Goal: Information Seeking & Learning: Check status

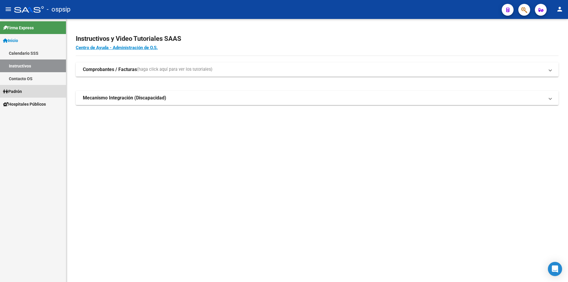
click at [32, 92] on link "Padrón" at bounding box center [33, 91] width 66 height 13
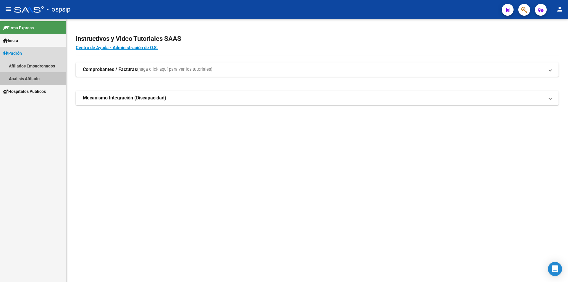
click at [42, 79] on link "Análisis Afiliado" at bounding box center [33, 78] width 66 height 13
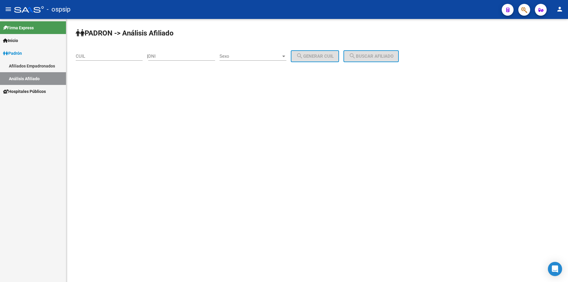
click at [190, 58] on input "DNI" at bounding box center [181, 56] width 67 height 5
type input "3"
type input "39831814"
click at [265, 59] on div "Sexo Sexo" at bounding box center [252, 54] width 67 height 13
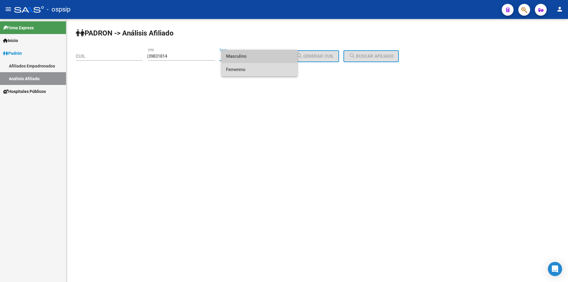
click at [257, 68] on span "Femenino" at bounding box center [259, 69] width 67 height 13
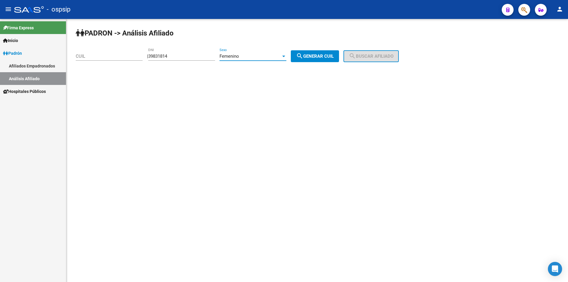
click at [308, 51] on button "search Generar CUIL" at bounding box center [315, 56] width 48 height 12
type input "27-39831814-0"
click at [387, 50] on button "search Buscar afiliado" at bounding box center [370, 56] width 55 height 12
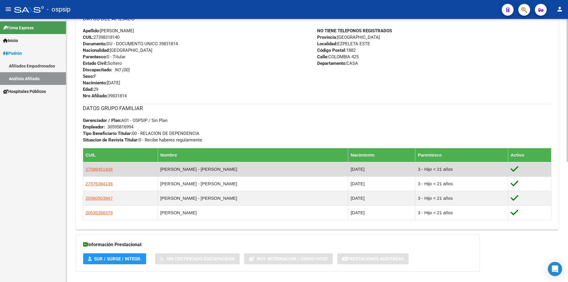
scroll to position [221, 0]
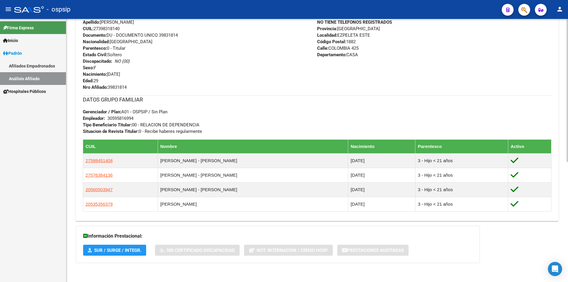
click at [275, 99] on h3 "DATOS GRUPO FAMILIAR" at bounding box center [317, 99] width 468 height 8
click at [246, 110] on div "DATOS GRUPO FAMILIAR Gerenciador / Plan: A01 - OSPSIP / Sin Plan Empleador: 305…" at bounding box center [317, 114] width 468 height 39
click at [22, 77] on link "Análisis Afiliado" at bounding box center [33, 78] width 66 height 13
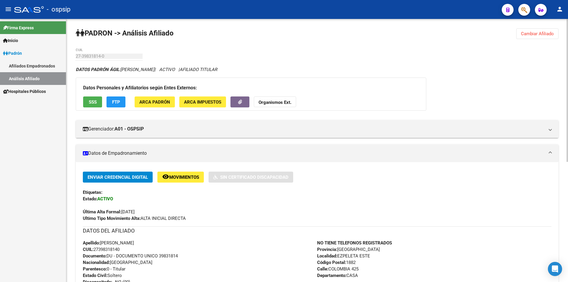
click at [553, 32] on span "Cambiar Afiliado" at bounding box center [537, 33] width 33 height 5
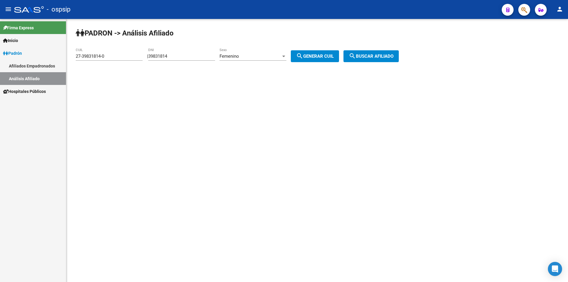
click at [234, 54] on span "Femenino" at bounding box center [229, 56] width 20 height 5
click at [242, 38] on span "Masculino" at bounding box center [259, 42] width 67 height 13
drag, startPoint x: 191, startPoint y: 56, endPoint x: 109, endPoint y: 57, distance: 81.9
click at [109, 57] on app-analisis-afiliado "PADRON -> Análisis Afiliado 27-39831814-0 CUIL | 39831814 DNI Masculino Sexo se…" at bounding box center [239, 56] width 327 height 5
drag, startPoint x: 109, startPoint y: 57, endPoint x: 77, endPoint y: 58, distance: 32.5
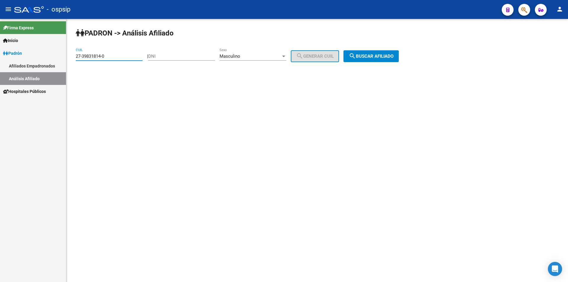
click at [77, 58] on input "27-39831814-0" at bounding box center [109, 56] width 67 height 5
type input "2"
click at [193, 55] on input "DNI" at bounding box center [181, 56] width 67 height 5
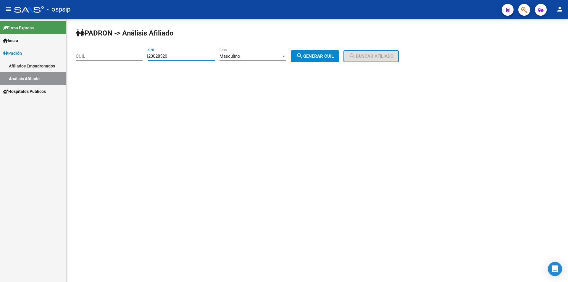
type input "23028520"
click at [325, 57] on span "search Generar CUIL" at bounding box center [315, 56] width 38 height 5
type input "23-23028520-9"
click at [376, 59] on span "search Buscar afiliado" at bounding box center [371, 56] width 45 height 5
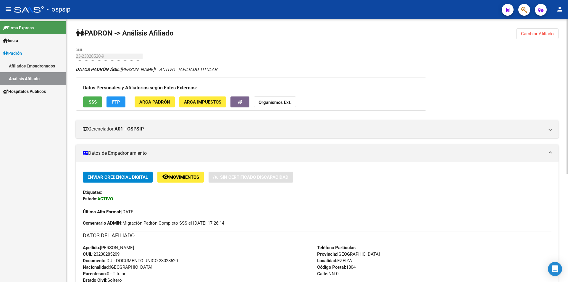
click at [63, 132] on div "Firma Express Inicio Calendario SSS Instructivos Contacto OS Padrón Afiliados E…" at bounding box center [33, 150] width 66 height 263
click at [538, 35] on span "Cambiar Afiliado" at bounding box center [537, 33] width 33 height 5
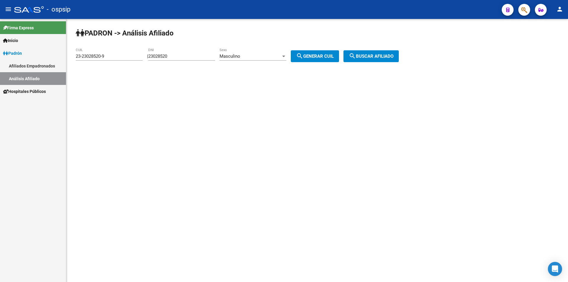
drag, startPoint x: 184, startPoint y: 51, endPoint x: 181, endPoint y: 51, distance: 3.3
click at [182, 51] on div "23028520 DNI" at bounding box center [181, 54] width 67 height 13
click at [333, 56] on span "search Generar CUIL" at bounding box center [315, 56] width 38 height 5
click at [380, 54] on span "search Buscar afiliado" at bounding box center [371, 56] width 45 height 5
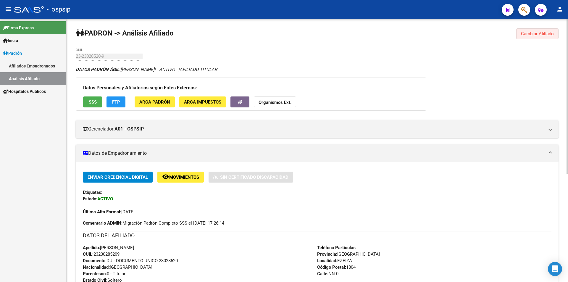
click at [522, 35] on span "Cambiar Afiliado" at bounding box center [537, 33] width 33 height 5
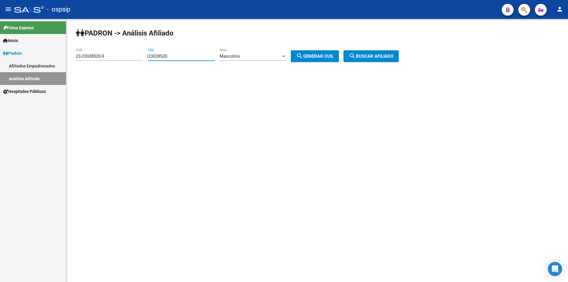
drag, startPoint x: 173, startPoint y: 56, endPoint x: 107, endPoint y: 45, distance: 66.9
click at [108, 54] on app-analisis-afiliado "PADRON -> Análisis Afiliado 23-23028520-9 CUIL | 23028520 DNI Masculino Sexo se…" at bounding box center [239, 56] width 327 height 5
drag, startPoint x: 115, startPoint y: 56, endPoint x: 72, endPoint y: 58, distance: 42.3
click at [72, 58] on div "PADRON -> Análisis Afiliado 23-23028520-9 CUIL | DNI Masculino Sexo search Gene…" at bounding box center [316, 50] width 501 height 62
click at [184, 56] on input "DNI" at bounding box center [181, 56] width 67 height 5
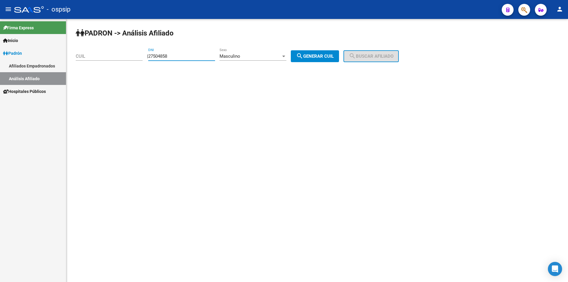
type input "27504858"
drag, startPoint x: 320, startPoint y: 51, endPoint x: 323, endPoint y: 54, distance: 3.1
click at [320, 51] on button "search Generar CUIL" at bounding box center [315, 56] width 48 height 12
click at [372, 57] on span "search Buscar afiliado" at bounding box center [371, 56] width 45 height 5
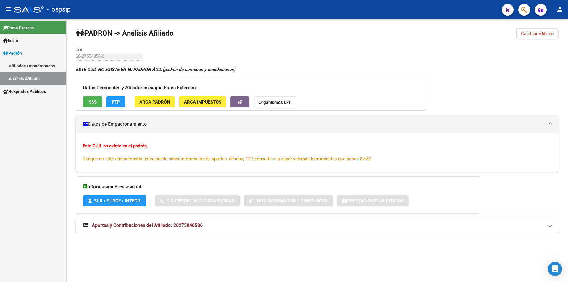
click at [535, 30] on button "Cambiar Afiliado" at bounding box center [537, 33] width 42 height 11
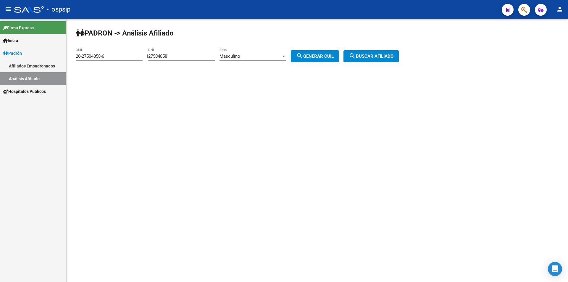
click at [271, 53] on div "Masculino Sexo" at bounding box center [252, 54] width 67 height 13
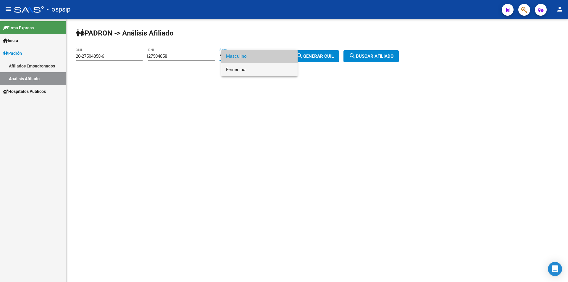
click at [263, 67] on span "Femenino" at bounding box center [259, 69] width 67 height 13
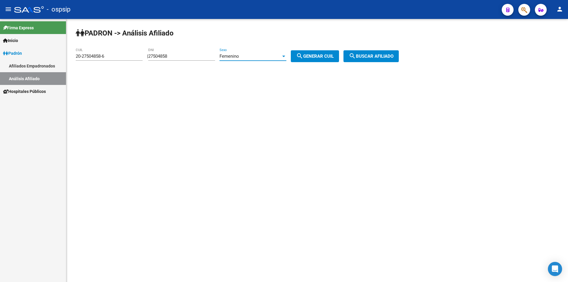
click at [331, 54] on span "search Generar CUIL" at bounding box center [315, 56] width 38 height 5
type input "27-27504858-0"
click at [390, 59] on span "search Buscar afiliado" at bounding box center [371, 56] width 45 height 5
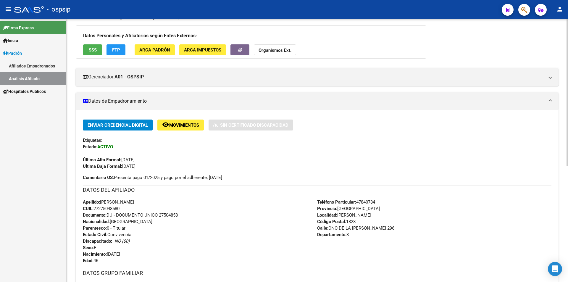
scroll to position [118, 0]
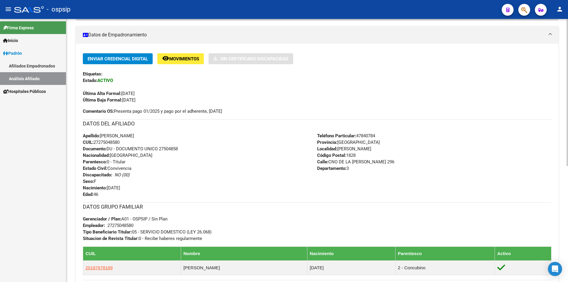
drag, startPoint x: 85, startPoint y: 134, endPoint x: 155, endPoint y: 194, distance: 92.2
click at [155, 194] on div "Apellido: [PERSON_NAME] CUIL: 27275048580 Documento: DU - DOCUMENTO UNICO 27504…" at bounding box center [200, 164] width 234 height 65
drag, startPoint x: 318, startPoint y: 134, endPoint x: 389, endPoint y: 173, distance: 81.6
click at [389, 173] on div "Teléfono Particular: 47840784 Provincia: [GEOGRAPHIC_DATA] Localidad: [PERSON_N…" at bounding box center [434, 164] width 234 height 65
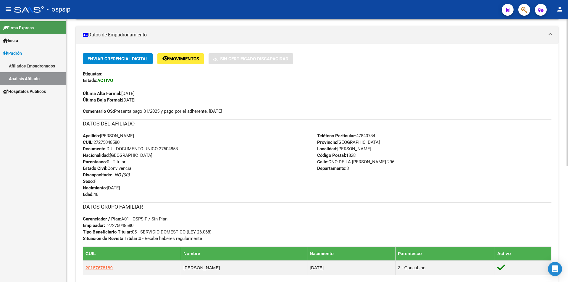
click at [390, 167] on div "Teléfono Particular: 47840784 Provincia: [GEOGRAPHIC_DATA] Localidad: [PERSON_N…" at bounding box center [434, 164] width 234 height 65
drag, startPoint x: 392, startPoint y: 194, endPoint x: 78, endPoint y: 125, distance: 321.7
click at [78, 125] on div "Enviar Credencial Digital remove_red_eye Movimientos Sin Certificado Discapacid…" at bounding box center [317, 168] width 482 height 231
click at [143, 127] on h3 "DATOS DEL AFILIADO" at bounding box center [317, 123] width 468 height 8
drag, startPoint x: 81, startPoint y: 133, endPoint x: 399, endPoint y: 180, distance: 321.2
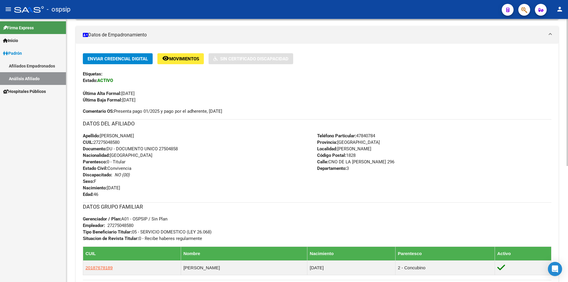
click at [399, 180] on div "Enviar Credencial Digital remove_red_eye Movimientos Sin Certificado Discapacid…" at bounding box center [317, 168] width 482 height 231
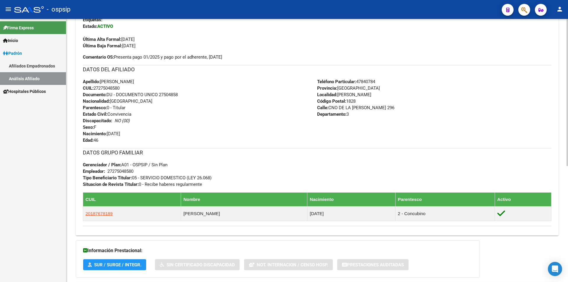
scroll to position [177, 0]
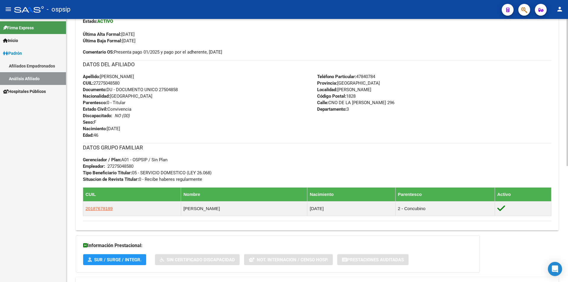
click at [153, 127] on div "Apellido: [PERSON_NAME] CUIL: 27275048580 Documento: DU - DOCUMENTO UNICO 27504…" at bounding box center [200, 105] width 234 height 65
drag, startPoint x: 157, startPoint y: 133, endPoint x: 82, endPoint y: 77, distance: 94.0
click at [82, 77] on div "Enviar Credencial Digital remove_red_eye Movimientos Sin Certificado Discapacid…" at bounding box center [317, 109] width 482 height 231
click at [195, 91] on div "Apellido: [PERSON_NAME] CUIL: 27275048580 Documento: DU - DOCUMENTO UNICO 27504…" at bounding box center [200, 105] width 234 height 65
drag, startPoint x: 397, startPoint y: 110, endPoint x: 186, endPoint y: 69, distance: 215.0
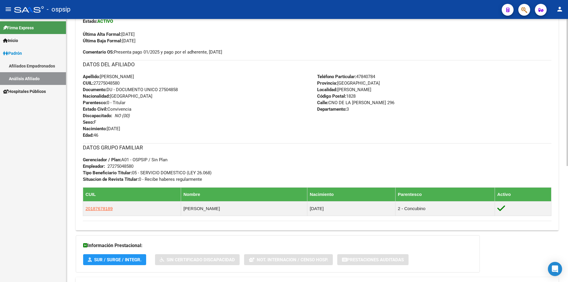
click at [186, 69] on div "DATOS DEL AFILIADO Apellido: [PERSON_NAME] CUIL: 27275048580 Documento: DU - DO…" at bounding box center [317, 99] width 468 height 78
click at [201, 104] on div "Apellido: [PERSON_NAME] CUIL: 27275048580 Documento: DU - DOCUMENTO UNICO 27504…" at bounding box center [200, 105] width 234 height 65
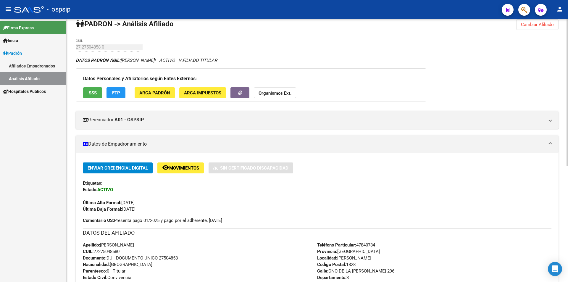
scroll to position [0, 0]
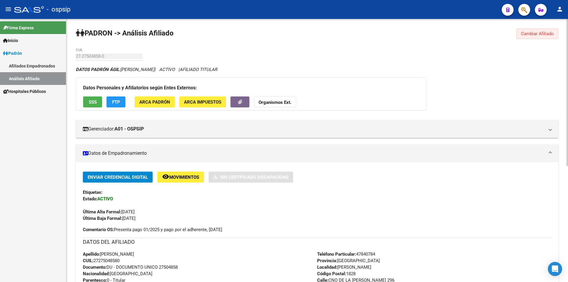
drag, startPoint x: 530, startPoint y: 32, endPoint x: 442, endPoint y: 33, distance: 88.4
click at [530, 33] on span "Cambiar Afiliado" at bounding box center [537, 33] width 33 height 5
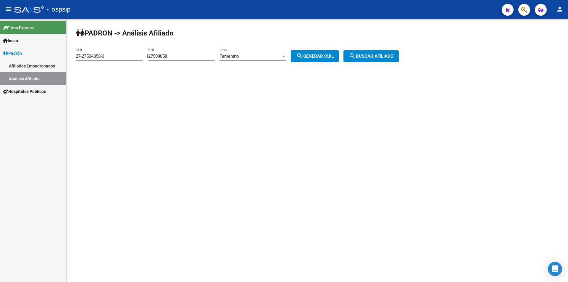
click at [241, 53] on div "Femenino Sexo" at bounding box center [252, 54] width 67 height 13
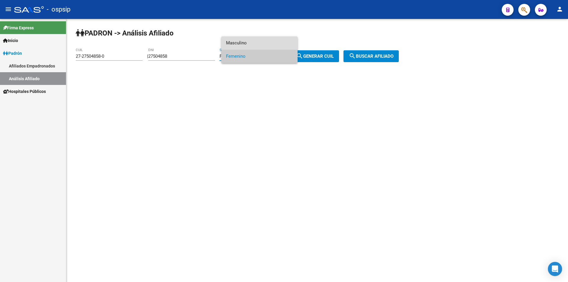
drag, startPoint x: 233, startPoint y: 43, endPoint x: 202, endPoint y: 52, distance: 32.2
click at [232, 43] on span "Masculino" at bounding box center [259, 42] width 67 height 13
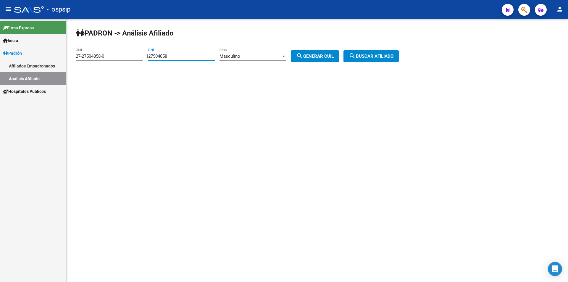
drag, startPoint x: 199, startPoint y: 55, endPoint x: 103, endPoint y: 55, distance: 95.5
click at [103, 55] on app-analisis-afiliado "PADRON -> Análisis Afiliado 27-27504858-0 CUIL | 27504858 DNI Masculino Sexo se…" at bounding box center [239, 56] width 327 height 5
drag, startPoint x: 113, startPoint y: 56, endPoint x: 46, endPoint y: 55, distance: 67.1
click at [45, 56] on mat-sidenav-container "Firma Express Inicio Calendario SSS Instructivos Contacto OS Padrón Afiliados E…" at bounding box center [284, 150] width 568 height 263
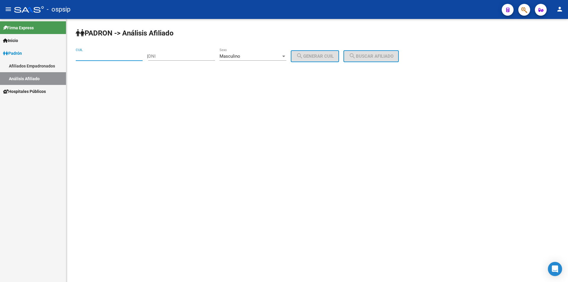
click at [202, 59] on div "DNI" at bounding box center [181, 54] width 67 height 13
type input "56873885"
drag, startPoint x: 331, startPoint y: 53, endPoint x: 367, endPoint y: 58, distance: 37.1
click at [333, 53] on button "search Generar CUIL" at bounding box center [315, 56] width 48 height 12
type input "20-56873885-4"
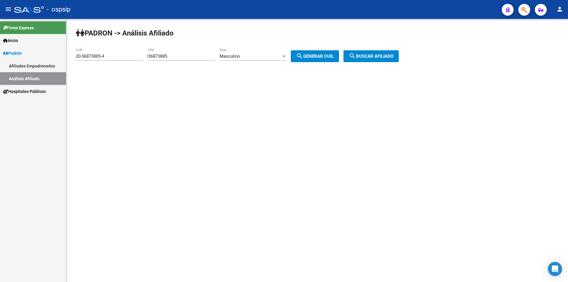
click at [374, 56] on span "search Buscar afiliado" at bounding box center [371, 56] width 45 height 5
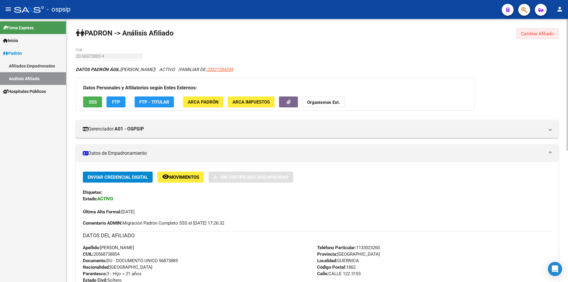
click at [540, 31] on span "Cambiar Afiliado" at bounding box center [537, 33] width 33 height 5
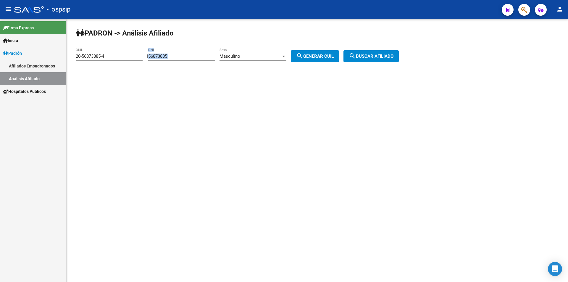
drag, startPoint x: 248, startPoint y: 52, endPoint x: 203, endPoint y: 55, distance: 44.7
click at [203, 55] on div "| 56873885 DNI Masculino Sexo search Generar CUIL" at bounding box center [245, 56] width 196 height 5
click at [250, 55] on div "Masculino" at bounding box center [249, 56] width 61 height 5
click at [251, 55] on span "Masculino" at bounding box center [259, 56] width 67 height 13
click at [252, 54] on div "Masculino" at bounding box center [249, 56] width 61 height 5
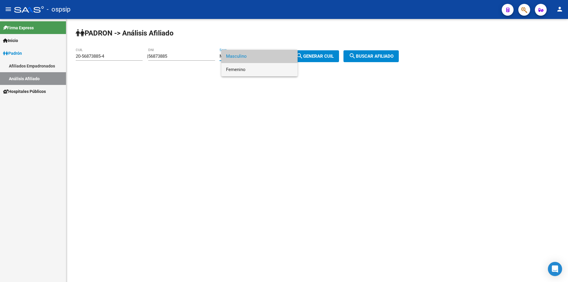
click at [256, 69] on span "Femenino" at bounding box center [259, 69] width 67 height 13
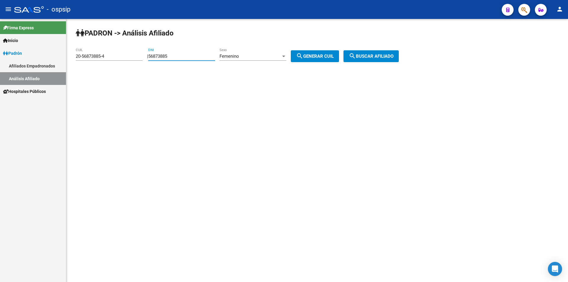
drag, startPoint x: 199, startPoint y: 54, endPoint x: 130, endPoint y: 55, distance: 69.2
click at [132, 56] on app-analisis-afiliado "PADRON -> Análisis Afiliado 20-56873885-4 CUIL | 56873885 DNI Femenino Sexo sea…" at bounding box center [239, 56] width 327 height 5
drag, startPoint x: 118, startPoint y: 57, endPoint x: 17, endPoint y: 65, distance: 101.4
click at [13, 60] on mat-sidenav-container "Firma Express Inicio Calendario SSS Instructivos Contacto OS Padrón Afiliados E…" at bounding box center [284, 150] width 568 height 263
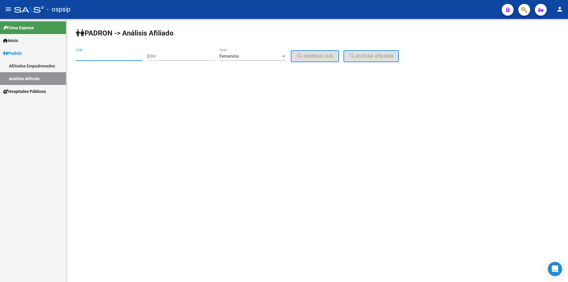
click at [176, 56] on input "DNI" at bounding box center [181, 56] width 67 height 5
type input "27145811"
click at [303, 53] on mat-icon "search" at bounding box center [299, 55] width 7 height 7
type input "27-27145811-3"
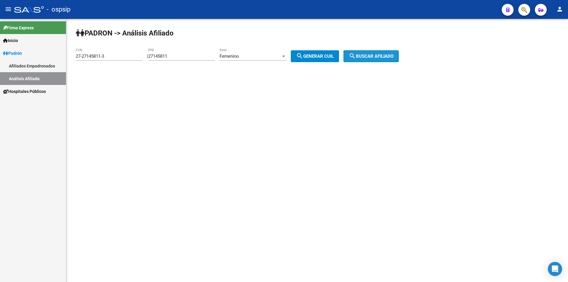
click at [379, 54] on span "search Buscar afiliado" at bounding box center [371, 56] width 45 height 5
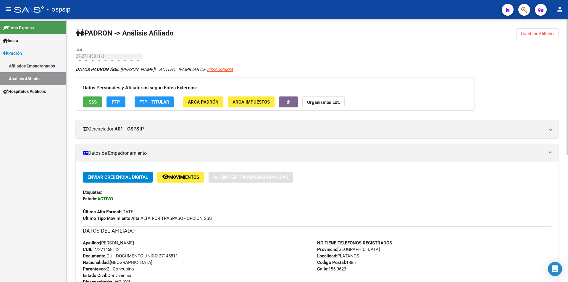
click at [542, 33] on span "Cambiar Afiliado" at bounding box center [537, 33] width 33 height 5
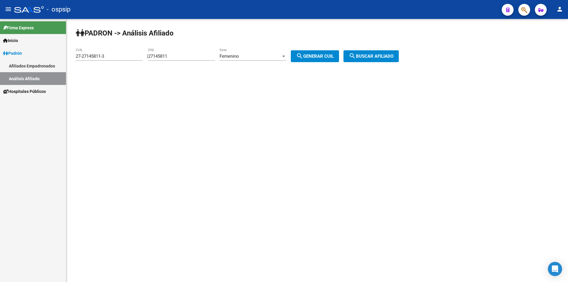
click at [266, 52] on div "Femenino Sexo" at bounding box center [252, 54] width 67 height 13
click at [265, 42] on span "Masculino" at bounding box center [259, 42] width 67 height 13
drag, startPoint x: 193, startPoint y: 58, endPoint x: 129, endPoint y: 58, distance: 64.2
click at [129, 58] on app-analisis-afiliado "PADRON -> Análisis Afiliado 27-27145811-3 CUIL | 27145811 DNI Masculino Sexo se…" at bounding box center [239, 56] width 327 height 5
drag, startPoint x: 112, startPoint y: 55, endPoint x: 0, endPoint y: 57, distance: 112.1
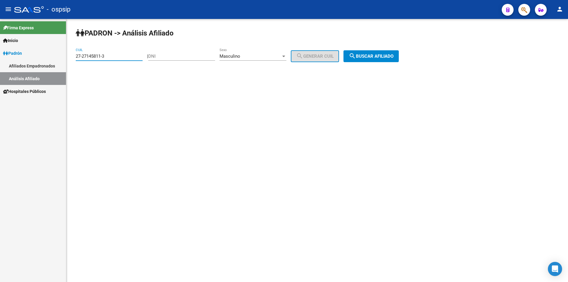
click at [0, 57] on mat-sidenav-container "Firma Express Inicio Calendario SSS Instructivos Contacto OS Padrón Afiliados E…" at bounding box center [284, 150] width 568 height 263
click at [162, 55] on input "DNI" at bounding box center [181, 56] width 67 height 5
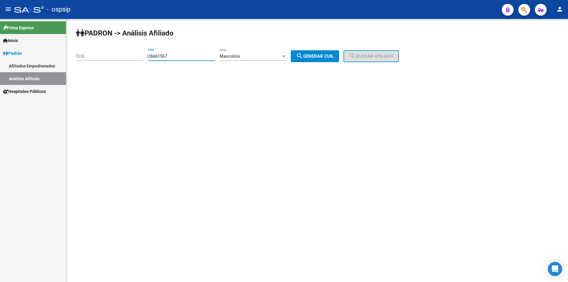
type input "36661567"
click at [330, 56] on span "search Generar CUIL" at bounding box center [315, 56] width 38 height 5
type input "23-36661567-9"
click at [373, 55] on span "search Buscar afiliado" at bounding box center [371, 56] width 45 height 5
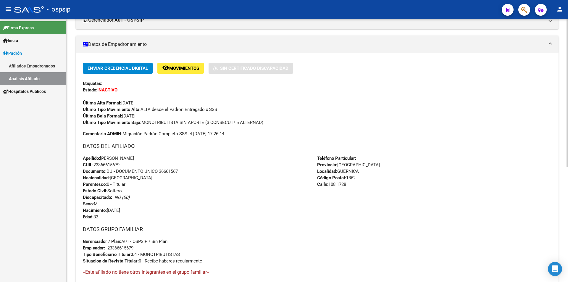
scroll to position [148, 0]
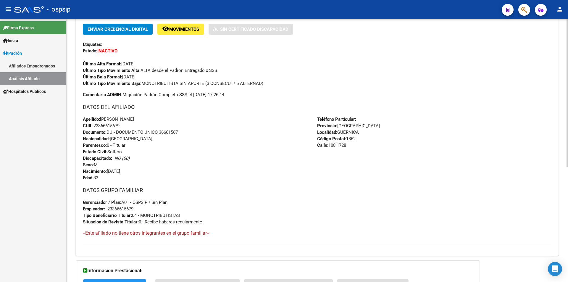
drag, startPoint x: 221, startPoint y: 221, endPoint x: 87, endPoint y: 61, distance: 208.8
click at [85, 60] on div "Enviar Credencial Digital remove_red_eye Movimientos Sin Certificado Discapacid…" at bounding box center [317, 135] width 468 height 222
click at [134, 118] on span "Apellido: [PERSON_NAME]" at bounding box center [108, 118] width 51 height 5
click at [210, 122] on div "Apellido: [PERSON_NAME] CUIL: 23366615679 Documento: DU - DOCUMENTO UNICO 36661…" at bounding box center [200, 148] width 234 height 65
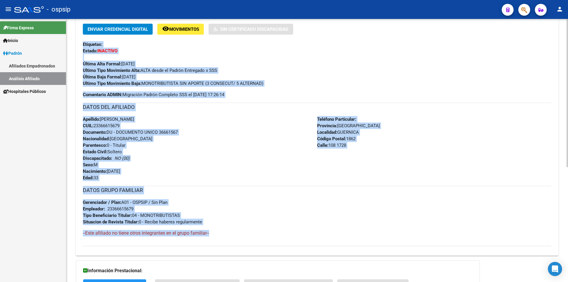
drag, startPoint x: 82, startPoint y: 44, endPoint x: 317, endPoint y: 232, distance: 300.7
click at [317, 232] on div "Enviar Credencial Digital remove_red_eye Movimientos Sin Certificado Discapacid…" at bounding box center [317, 137] width 482 height 227
click at [308, 163] on div "Apellido: [PERSON_NAME] CUIL: 23366615679 Documento: DU - DOCUMENTO UNICO 36661…" at bounding box center [200, 148] width 234 height 65
drag, startPoint x: 229, startPoint y: 231, endPoint x: 78, endPoint y: 45, distance: 240.2
click at [78, 45] on div "Enviar Credencial Digital remove_red_eye Movimientos Sin Certificado Discapacid…" at bounding box center [317, 137] width 482 height 227
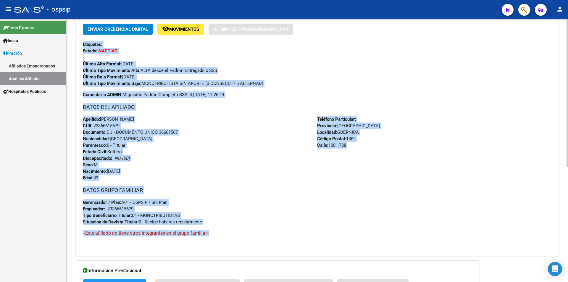
click at [265, 84] on div "Ultimo Tipo Movimiento Baja: MONOTRIBUTISTA SIN APORTE (3 CONSECUT/ 5 ALTERNAD)" at bounding box center [317, 83] width 468 height 7
drag, startPoint x: 84, startPoint y: 43, endPoint x: 318, endPoint y: 229, distance: 299.0
click at [318, 229] on div "Enviar Credencial Digital remove_red_eye Movimientos Sin Certificado Discapacid…" at bounding box center [317, 135] width 468 height 222
click at [267, 206] on div "DATOS GRUPO FAMILIAR Gerenciador / Plan: A01 - OSPSIP / Sin Plan Empleador: 233…" at bounding box center [317, 205] width 468 height 39
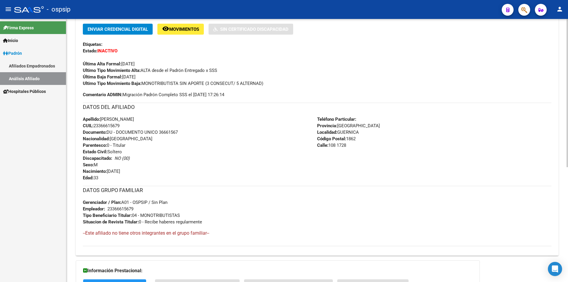
click at [236, 114] on div "DATOS DEL AFILIADO" at bounding box center [317, 109] width 468 height 13
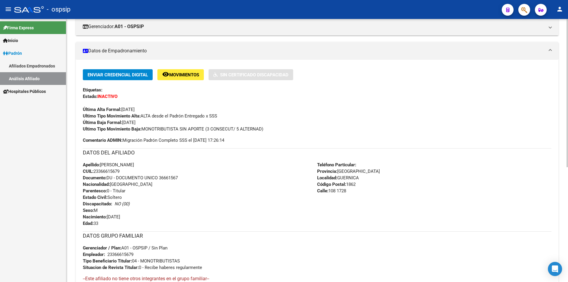
scroll to position [89, 0]
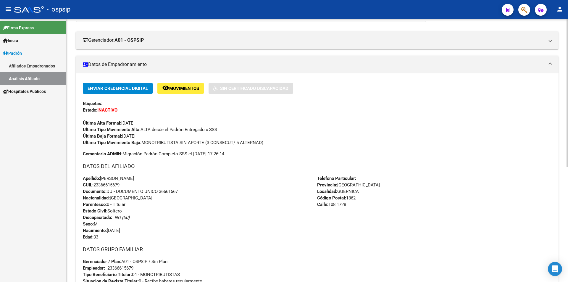
click at [247, 190] on div "Apellido: [PERSON_NAME] CUIL: 23366615679 Documento: DU - DOCUMENTO UNICO 36661…" at bounding box center [200, 207] width 234 height 65
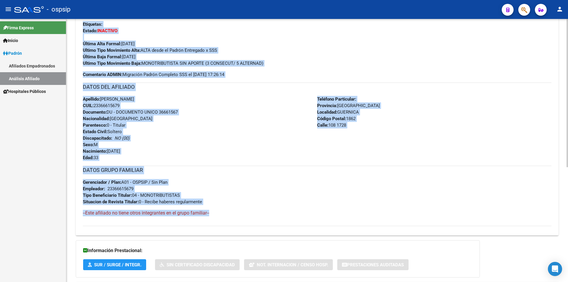
scroll to position [177, 0]
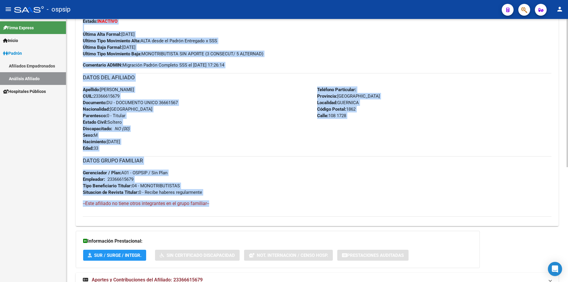
drag, startPoint x: 83, startPoint y: 100, endPoint x: 348, endPoint y: 192, distance: 280.8
click at [348, 192] on div "Enviar Credencial Digital remove_red_eye Movimientos Sin Certificado Discapacid…" at bounding box center [317, 105] width 468 height 222
click at [237, 150] on div "Apellido: [PERSON_NAME] CUIL: 23366615679 Documento: DU - DOCUMENTO UNICO 36661…" at bounding box center [200, 118] width 234 height 65
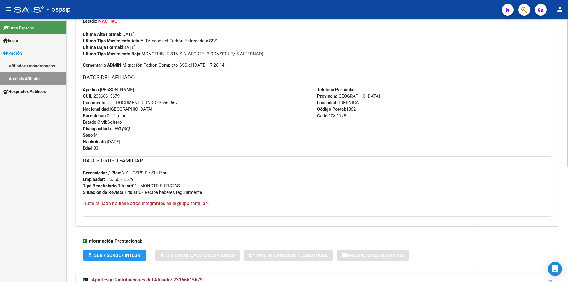
scroll to position [148, 0]
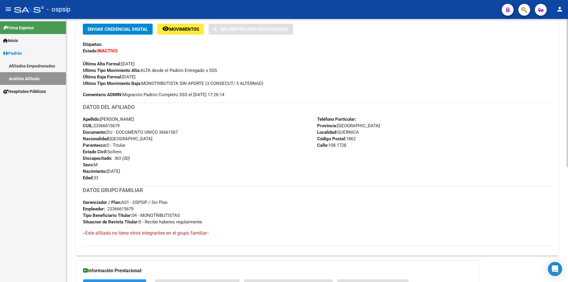
drag, startPoint x: 213, startPoint y: 222, endPoint x: 69, endPoint y: 63, distance: 213.9
click at [69, 63] on div "PADRON -> Análisis Afiliado Cambiar Afiliado 23-36661567-9 CUIL DATOS PADRÓN ÁG…" at bounding box center [316, 104] width 501 height 466
click at [219, 149] on div "Apellido: [PERSON_NAME] CUIL: 23366615679 Documento: DU - DOCUMENTO UNICO 36661…" at bounding box center [200, 148] width 234 height 65
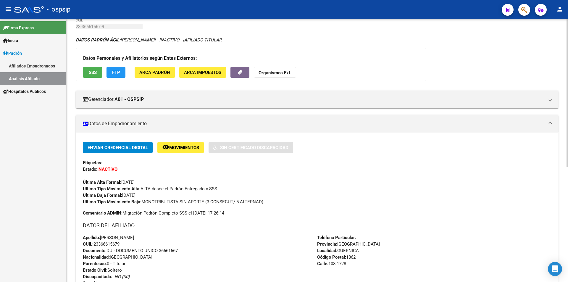
scroll to position [89, 0]
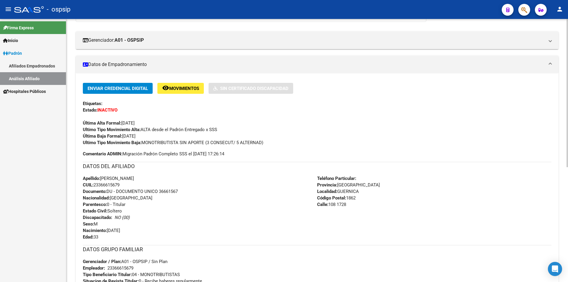
drag, startPoint x: 152, startPoint y: 129, endPoint x: 241, endPoint y: 129, distance: 89.3
click at [241, 129] on div "Ultimo Tipo Movimiento Alta: ALTA desde el Padrón Entregado x SSS" at bounding box center [317, 129] width 468 height 7
click at [241, 128] on div "Ultimo Tipo Movimiento Alta: ALTA desde el Padrón Entregado x SSS" at bounding box center [317, 129] width 468 height 7
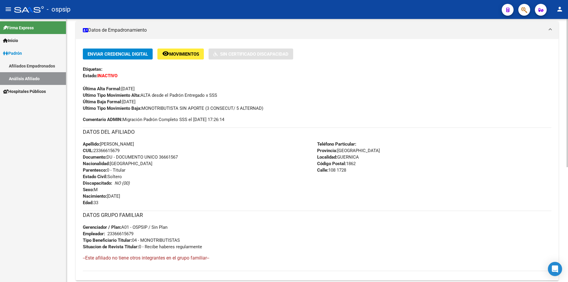
scroll to position [118, 0]
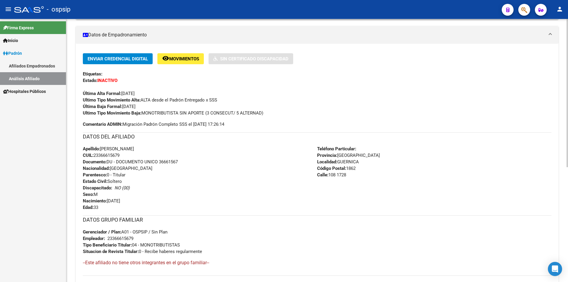
drag, startPoint x: 166, startPoint y: 111, endPoint x: 229, endPoint y: 107, distance: 62.5
click at [229, 107] on div "Enviar Credencial Digital remove_red_eye Movimientos Sin Certificado Discapacid…" at bounding box center [317, 84] width 468 height 63
click at [230, 113] on span "Ultimo Tipo Movimiento Baja: MONOTRIBUTISTA SIN APORTE (3 CONSECUT/ 5 ALTERNAD)" at bounding box center [173, 112] width 180 height 5
drag, startPoint x: 144, startPoint y: 111, endPoint x: 275, endPoint y: 112, distance: 130.4
click at [275, 112] on div "Ultimo Tipo Movimiento Baja: MONOTRIBUTISTA SIN APORTE (3 CONSECUT/ 5 ALTERNAD)" at bounding box center [317, 113] width 468 height 7
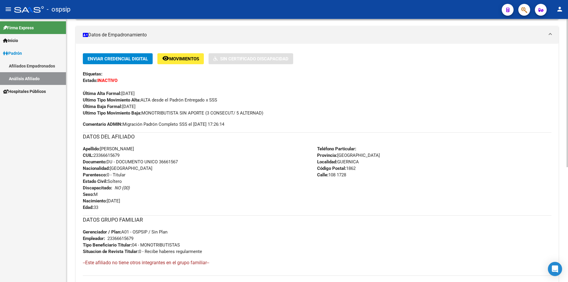
click at [257, 112] on span "Ultimo Tipo Movimiento Baja: MONOTRIBUTISTA SIN APORTE (3 CONSECUT/ 5 ALTERNAD)" at bounding box center [173, 112] width 180 height 5
drag, startPoint x: 142, startPoint y: 112, endPoint x: 261, endPoint y: 110, distance: 119.5
click at [261, 110] on div "Ultimo Tipo Movimiento Baja: MONOTRIBUTISTA SIN APORTE (3 CONSECUT/ 5 ALTERNAD)" at bounding box center [317, 113] width 468 height 7
click at [255, 111] on span "Ultimo Tipo Movimiento Baja: MONOTRIBUTISTA SIN APORTE (3 CONSECUT/ 5 ALTERNAD)" at bounding box center [173, 112] width 180 height 5
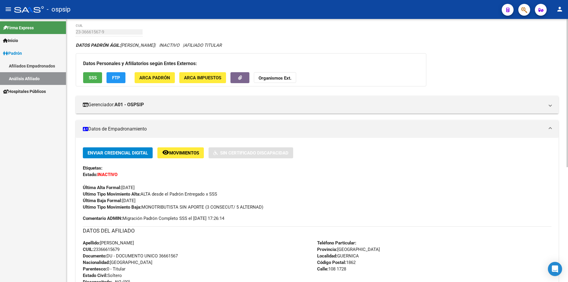
scroll to position [0, 0]
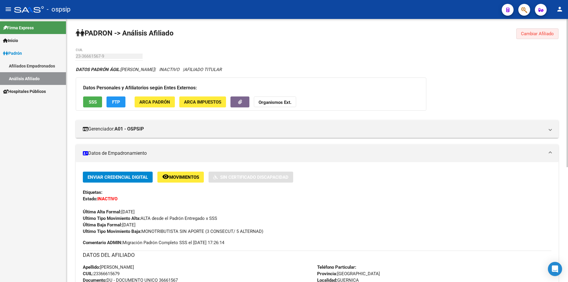
click at [527, 35] on span "Cambiar Afiliado" at bounding box center [537, 33] width 33 height 5
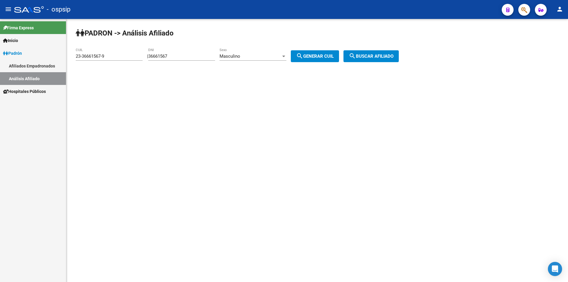
click at [321, 49] on div "PADRON -> Análisis Afiliado 23-36661567-9 CUIL | 36661567 DNI Masculino Sexo se…" at bounding box center [316, 50] width 501 height 62
click at [322, 51] on button "search Generar CUIL" at bounding box center [315, 56] width 48 height 12
click at [378, 56] on span "search Buscar afiliado" at bounding box center [371, 56] width 45 height 5
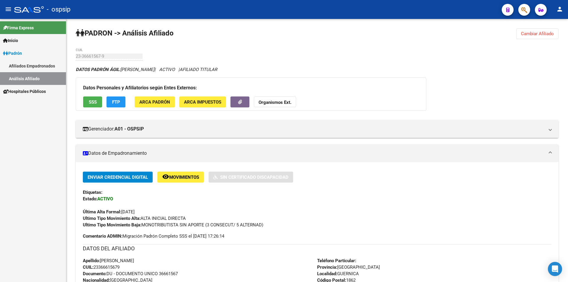
click at [529, 29] on button "Cambiar Afiliado" at bounding box center [537, 33] width 42 height 11
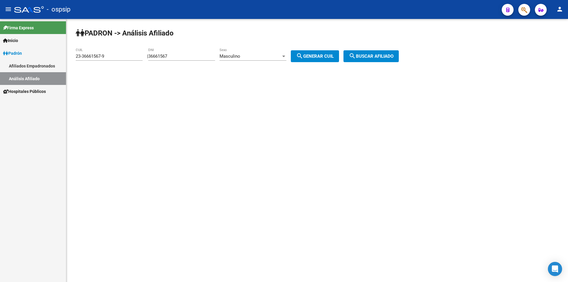
drag, startPoint x: 139, startPoint y: 49, endPoint x: 130, endPoint y: 48, distance: 8.7
click at [130, 54] on app-analisis-afiliado "PADRON -> Análisis Afiliado 23-36661567-9 CUIL | 36661567 DNI Masculino Sexo se…" at bounding box center [239, 56] width 327 height 5
drag, startPoint x: 114, startPoint y: 55, endPoint x: 45, endPoint y: 54, distance: 68.6
click at [45, 54] on mat-sidenav-container "Firma Express Inicio Calendario SSS Instructivos Contacto OS Padrón Afiliados E…" at bounding box center [284, 150] width 568 height 263
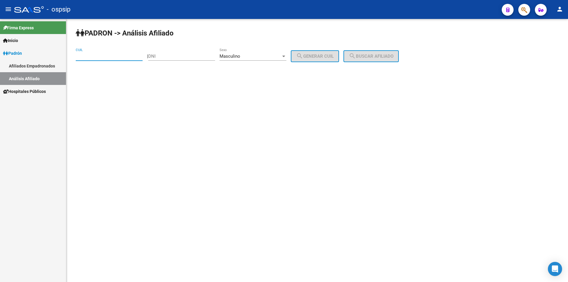
click at [200, 54] on input "DNI" at bounding box center [181, 56] width 67 height 5
click at [124, 56] on input "CUIL" at bounding box center [109, 56] width 67 height 5
click at [170, 54] on input "DNI" at bounding box center [181, 56] width 67 height 5
type input "96176532"
click at [320, 55] on span "search Generar CUIL" at bounding box center [315, 56] width 38 height 5
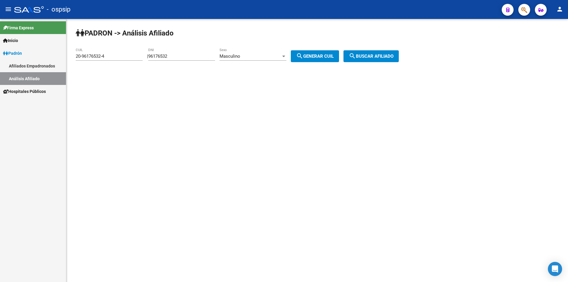
click at [370, 51] on button "search Buscar afiliado" at bounding box center [370, 56] width 55 height 12
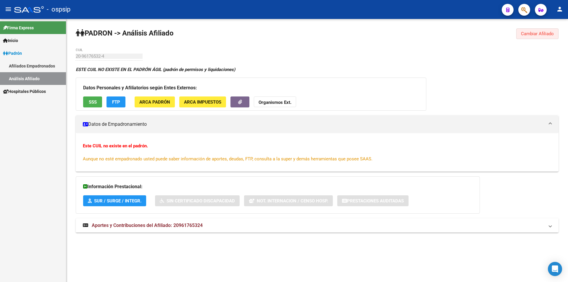
drag, startPoint x: 538, startPoint y: 30, endPoint x: 531, endPoint y: 29, distance: 7.5
click at [538, 30] on button "Cambiar Afiliado" at bounding box center [537, 33] width 42 height 11
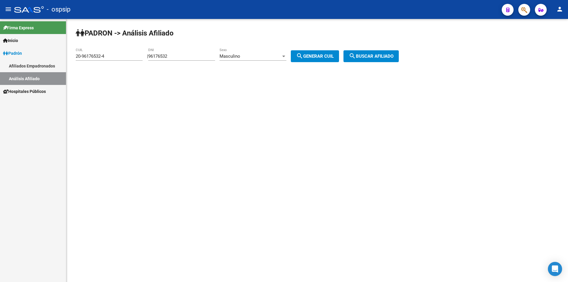
click at [316, 56] on span "search Generar CUIL" at bounding box center [315, 56] width 38 height 5
click at [381, 54] on span "search Buscar afiliado" at bounding box center [371, 56] width 45 height 5
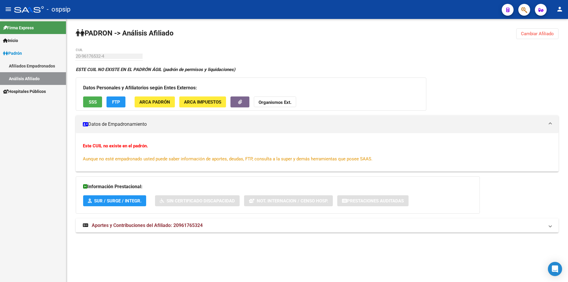
click at [541, 31] on span "Cambiar Afiliado" at bounding box center [537, 33] width 33 height 5
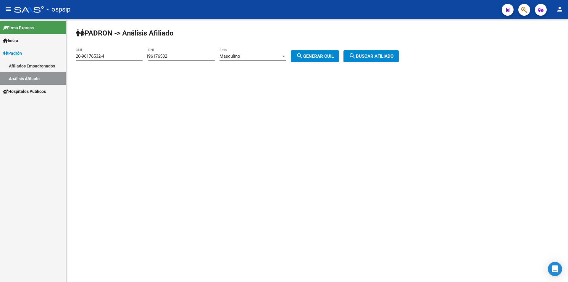
click at [189, 58] on input "96176532" at bounding box center [181, 56] width 67 height 5
drag, startPoint x: 113, startPoint y: 55, endPoint x: 73, endPoint y: 54, distance: 39.6
click at [73, 55] on div "PADRON -> Análisis Afiliado 20-96176532-4 CUIL | 96176532 DNI Masculino Sexo se…" at bounding box center [316, 50] width 501 height 62
click at [187, 58] on input "96176532" at bounding box center [181, 56] width 67 height 5
click at [103, 55] on input "20-96176532-4" at bounding box center [109, 56] width 67 height 5
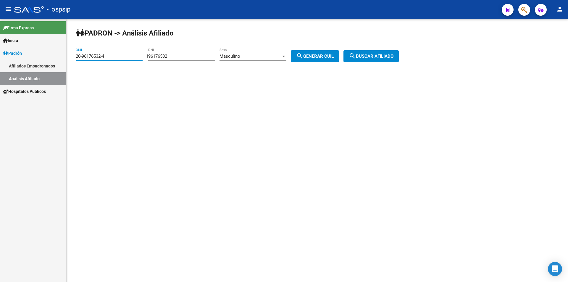
click at [108, 55] on input "20-96176532-4" at bounding box center [109, 56] width 67 height 5
click at [252, 56] on div "Masculino" at bounding box center [249, 56] width 61 height 5
click at [125, 55] on div at bounding box center [284, 141] width 568 height 282
click at [108, 55] on input "20-96176532-4" at bounding box center [109, 56] width 67 height 5
click at [333, 54] on span "search Generar CUIL" at bounding box center [315, 56] width 38 height 5
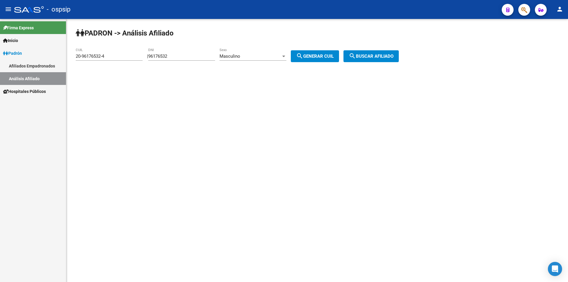
click at [109, 58] on input "20-96176532-4" at bounding box center [109, 56] width 67 height 5
click at [81, 54] on input "20-96176532-9" at bounding box center [109, 56] width 67 height 5
type input "27-96176532-9"
click at [393, 55] on span "search Buscar afiliado" at bounding box center [371, 56] width 45 height 5
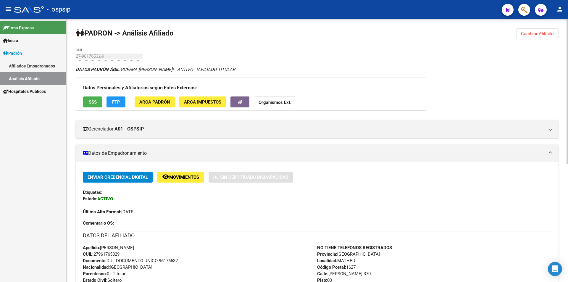
click at [539, 30] on button "Cambiar Afiliado" at bounding box center [537, 33] width 42 height 11
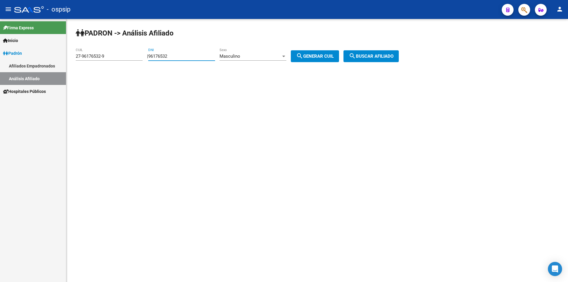
drag, startPoint x: 197, startPoint y: 55, endPoint x: 122, endPoint y: 61, distance: 75.0
click at [107, 59] on app-analisis-afiliado "PADRON -> Análisis Afiliado 27-96176532-9 CUIL | 96176532 DNI Masculino Sexo se…" at bounding box center [239, 56] width 327 height 5
drag, startPoint x: 111, startPoint y: 56, endPoint x: 0, endPoint y: 71, distance: 111.8
click at [0, 71] on mat-sidenav-container "Firma Express Inicio Calendario SSS Instructivos Contacto OS Padrón Afiliados E…" at bounding box center [284, 150] width 568 height 263
